Goal: Book appointment/travel/reservation

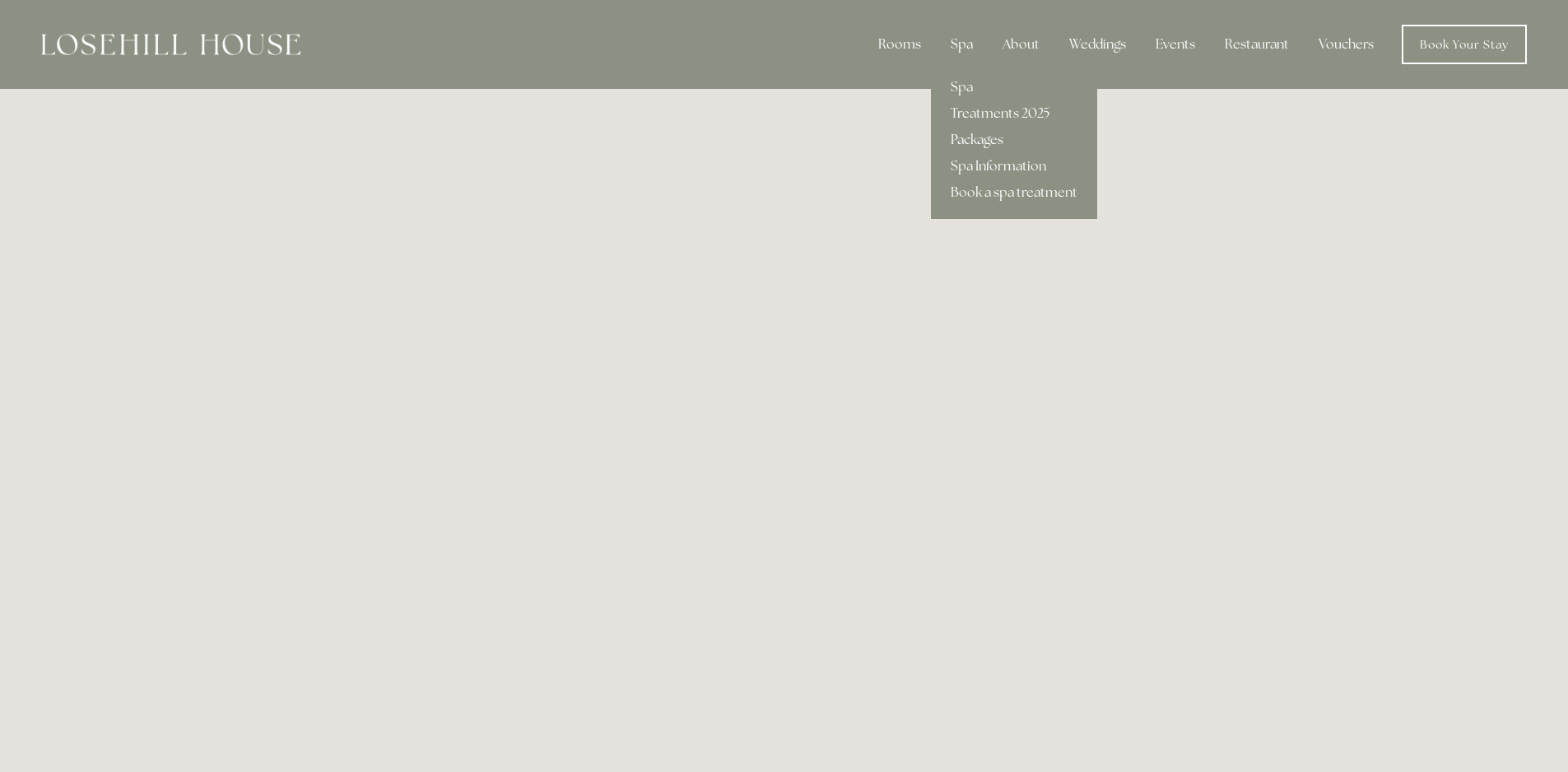
click at [979, 133] on link "Packages" at bounding box center [1013, 139] width 166 height 26
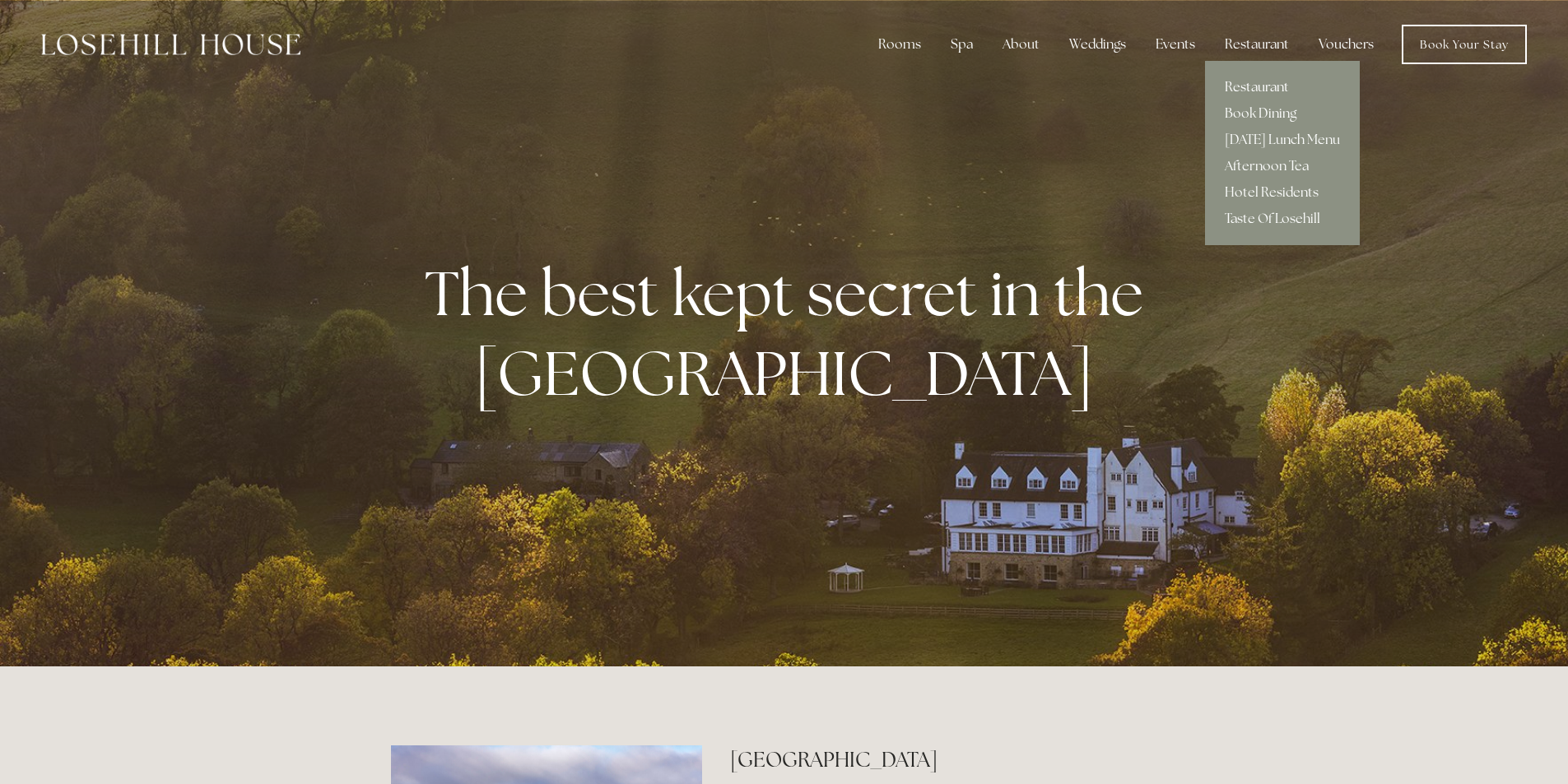
click at [1258, 84] on link "Restaurant" at bounding box center [1281, 87] width 154 height 26
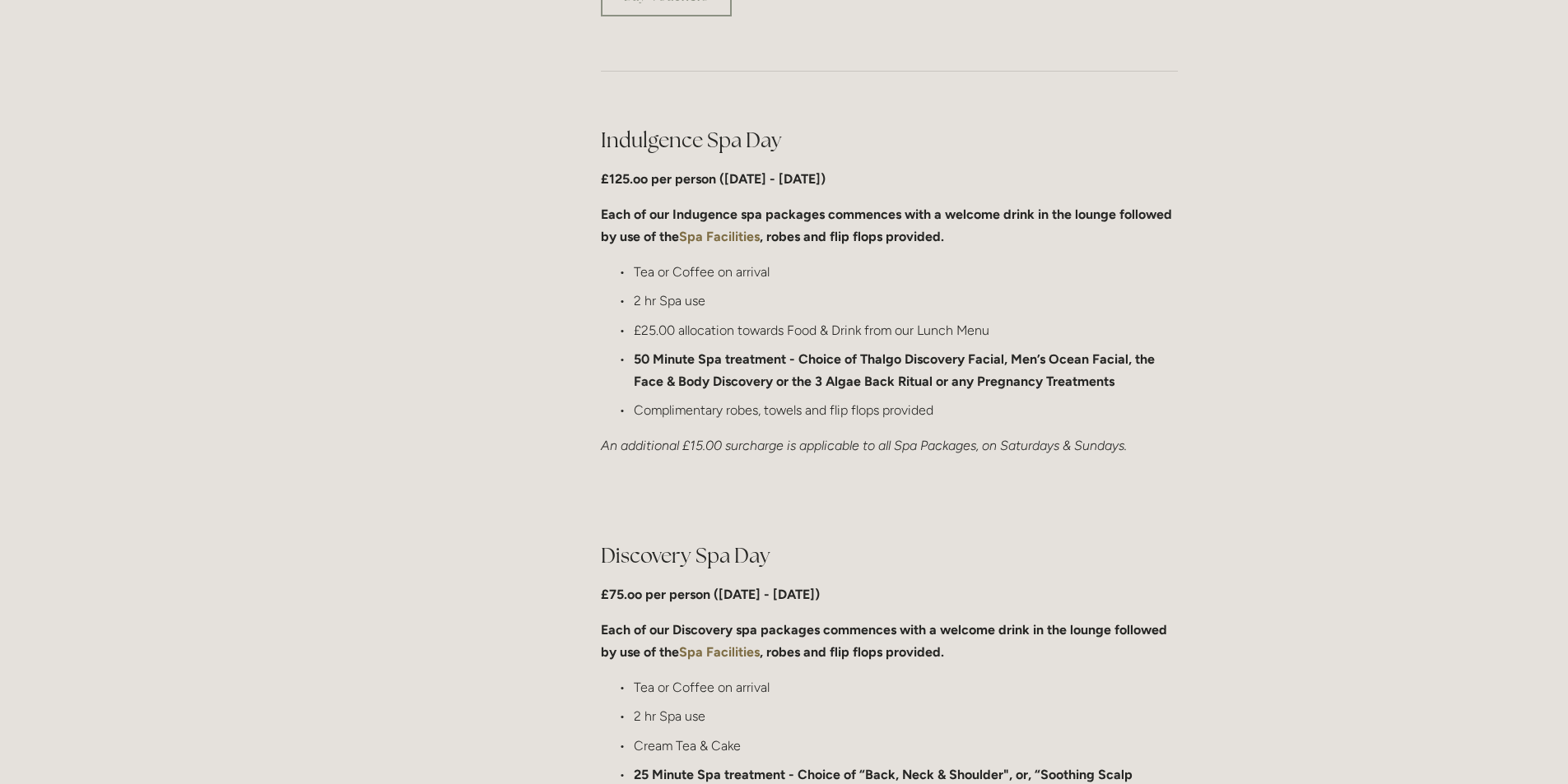
scroll to position [740, 0]
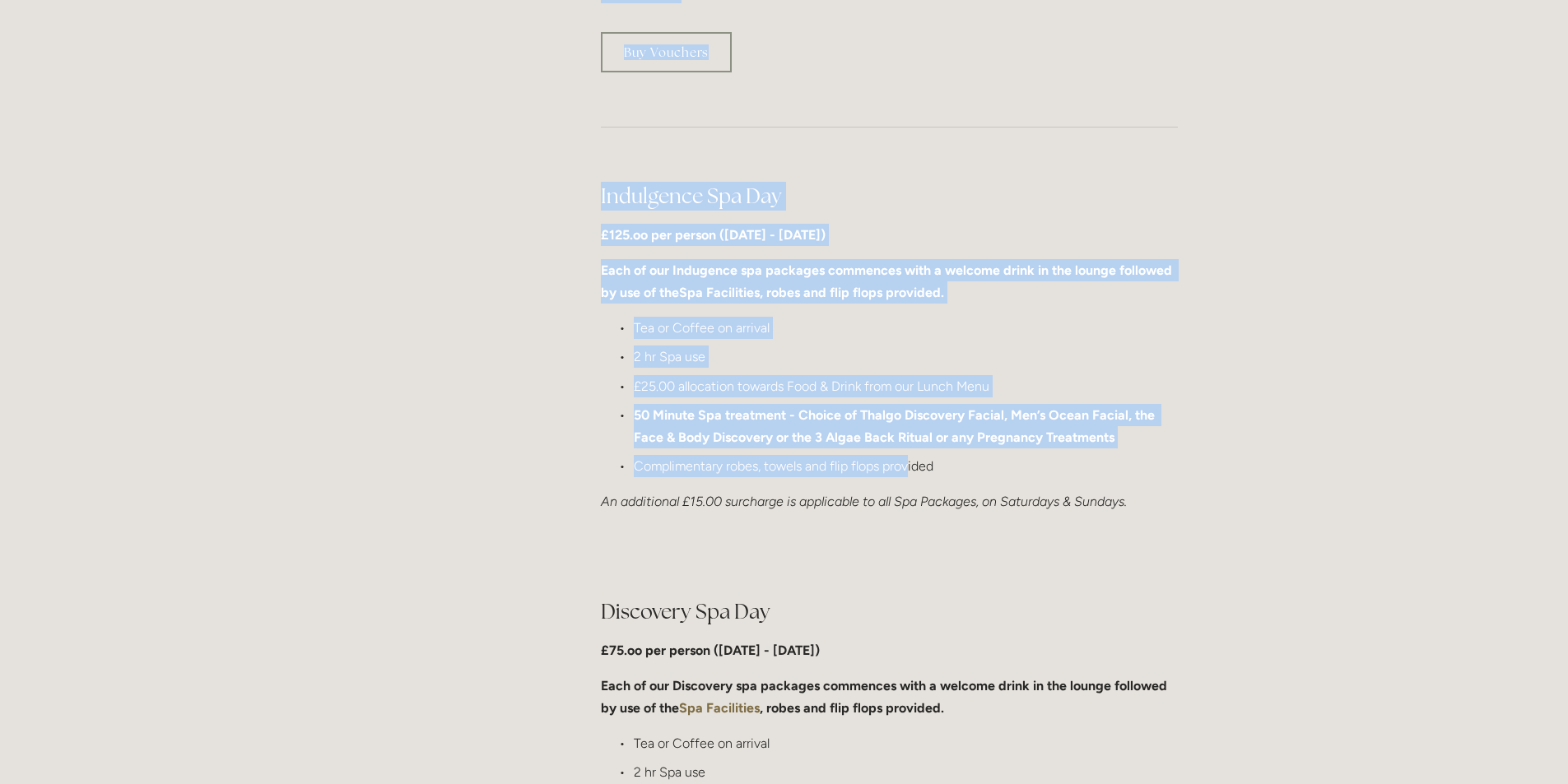
drag, startPoint x: 572, startPoint y: 229, endPoint x: 911, endPoint y: 449, distance: 404.1
click at [914, 545] on div at bounding box center [889, 555] width 605 height 56
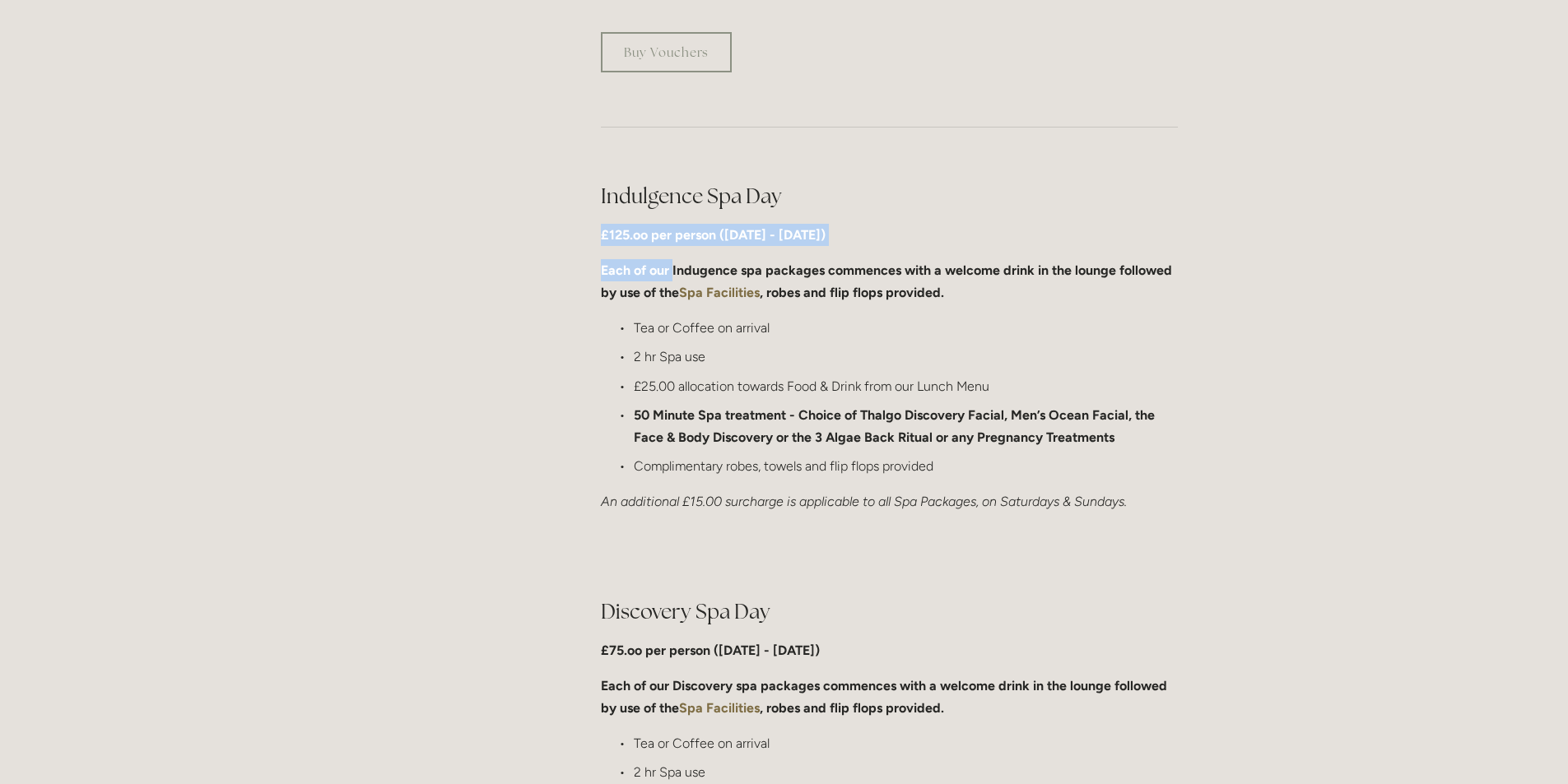
drag, startPoint x: 598, startPoint y: 235, endPoint x: 672, endPoint y: 258, distance: 77.5
click at [672, 258] on div "Indulgence Spa Day £125.oo per person ([DATE] - [DATE]) Each of our Indugence s…" at bounding box center [889, 347] width 605 height 359
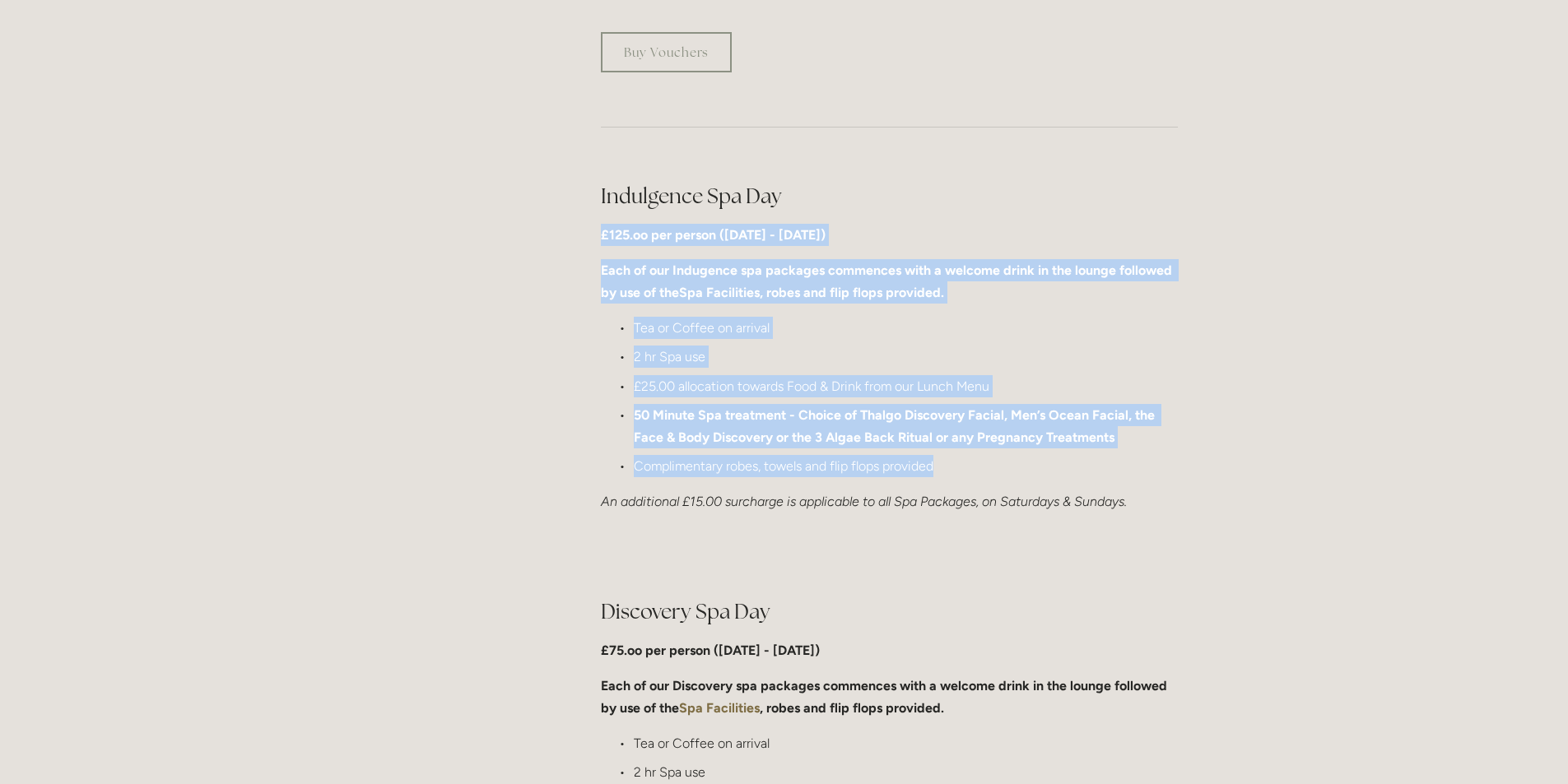
drag, startPoint x: 598, startPoint y: 231, endPoint x: 1001, endPoint y: 472, distance: 469.6
click at [1001, 472] on div "Indulgence Spa Day £125.oo per person ([DATE] - [DATE]) Each of our Indugence s…" at bounding box center [889, 347] width 605 height 359
click at [1001, 472] on p "Complimentary robes, towels and flip flops provided" at bounding box center [906, 466] width 544 height 22
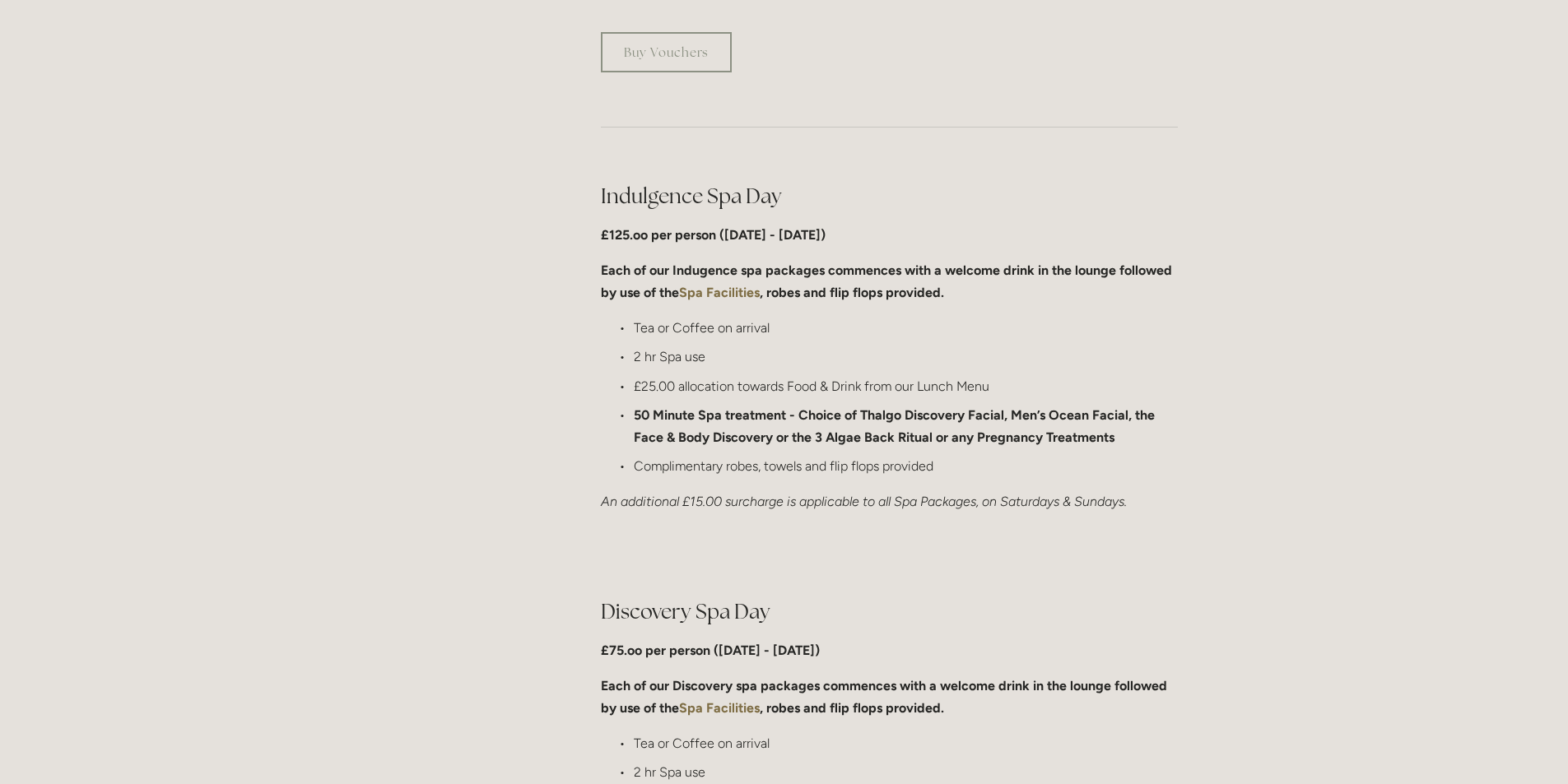
click at [951, 468] on p "Complimentary robes, towels and flip flops provided" at bounding box center [906, 466] width 544 height 22
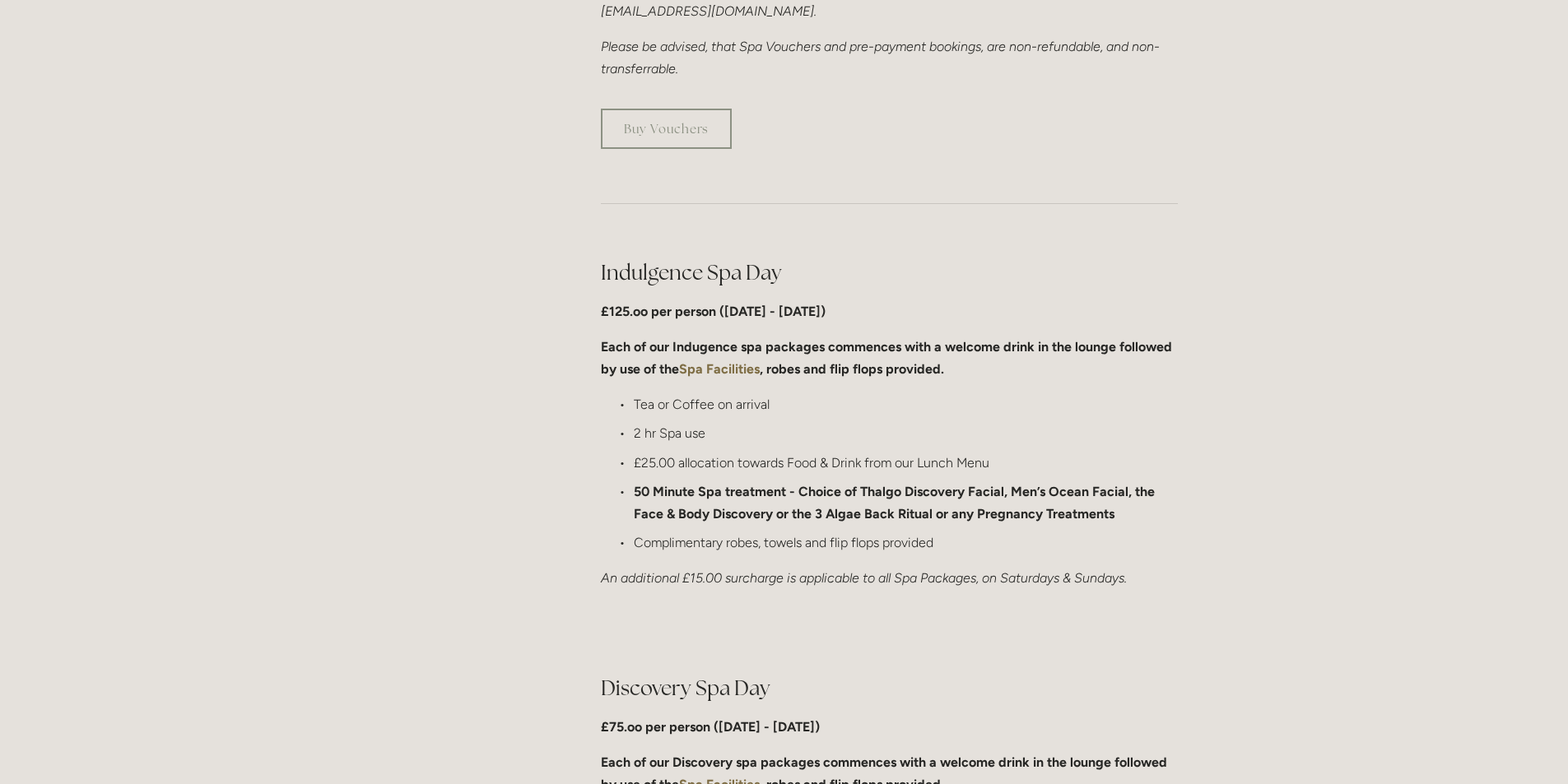
scroll to position [658, 0]
